Goal: Transaction & Acquisition: Purchase product/service

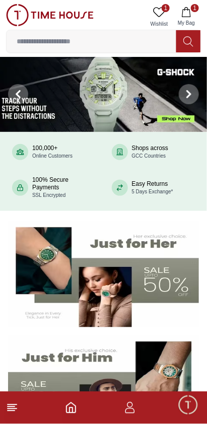
click at [191, 17] on icon "button" at bounding box center [186, 12] width 10 height 10
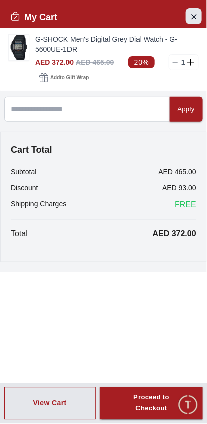
click at [194, 17] on icon "Close Account" at bounding box center [194, 16] width 5 height 5
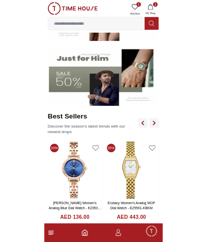
scroll to position [257, 0]
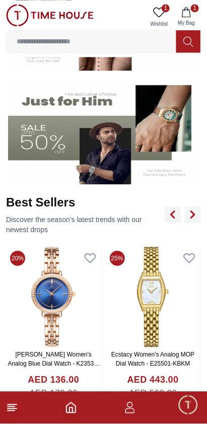
click at [86, 43] on input at bounding box center [92, 41] width 170 height 20
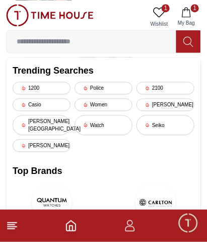
click at [162, 14] on icon at bounding box center [160, 12] width 12 height 10
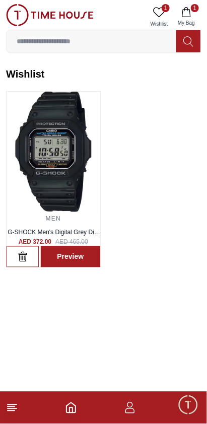
click at [73, 44] on input at bounding box center [92, 41] width 170 height 20
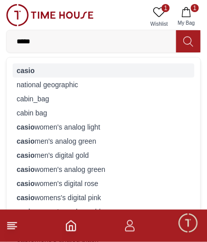
type input "*****"
click at [75, 71] on div "casio" at bounding box center [104, 70] width 182 height 14
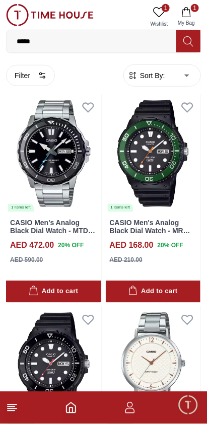
scroll to position [1513, 0]
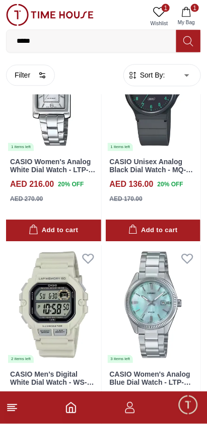
scroll to position [2633, 0]
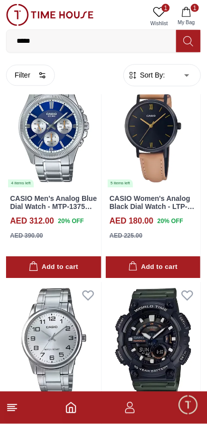
scroll to position [4089, 0]
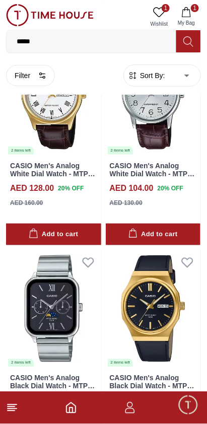
scroll to position [8231, 0]
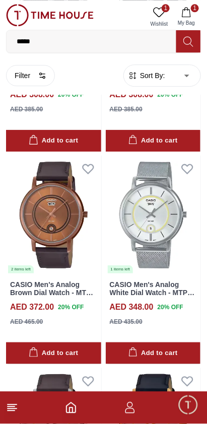
scroll to position [9532, 0]
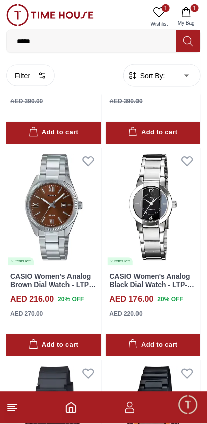
scroll to position [12729, 0]
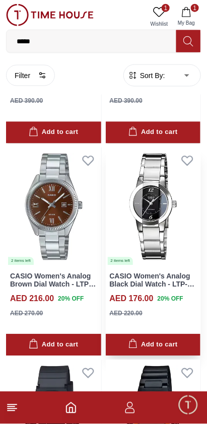
click at [161, 217] on img at bounding box center [153, 207] width 95 height 119
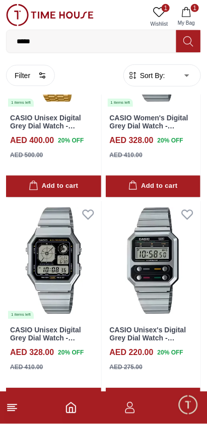
scroll to position [14618, 0]
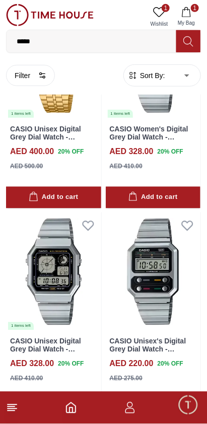
scroll to position [14573, 0]
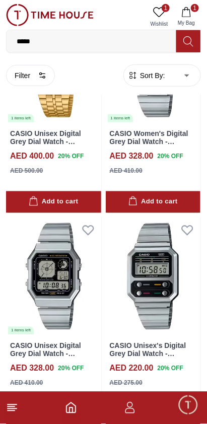
scroll to position [14618, 0]
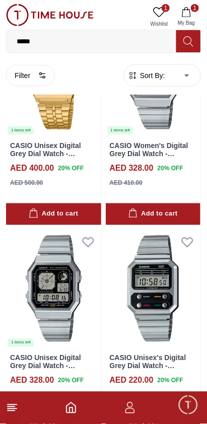
scroll to position [14618, 0]
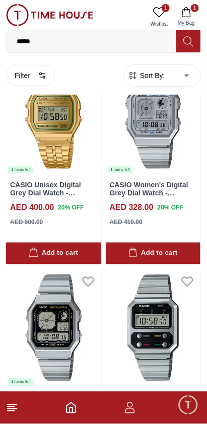
scroll to position [14520, 0]
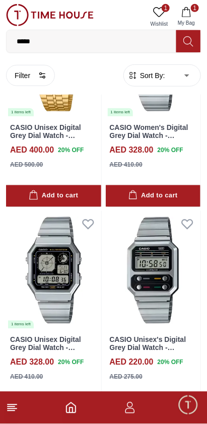
scroll to position [14618, 0]
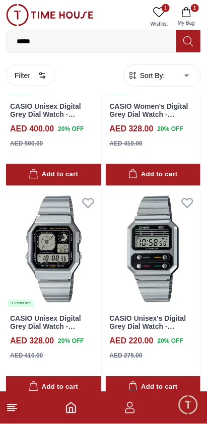
scroll to position [14620, 0]
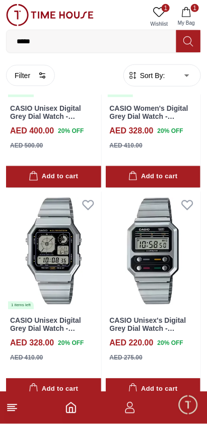
scroll to position [14618, 0]
